Goal: Find specific page/section: Find specific page/section

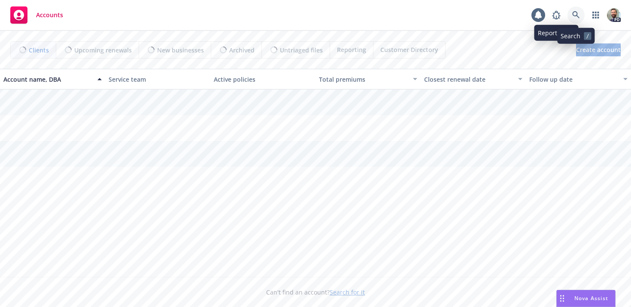
click at [574, 15] on icon at bounding box center [576, 14] width 7 height 7
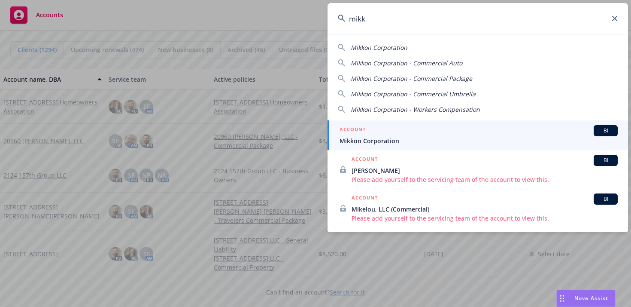
type input "mikk"
click at [396, 139] on span "Mikkon Corporation" at bounding box center [479, 140] width 278 height 9
